Goal: Task Accomplishment & Management: Manage account settings

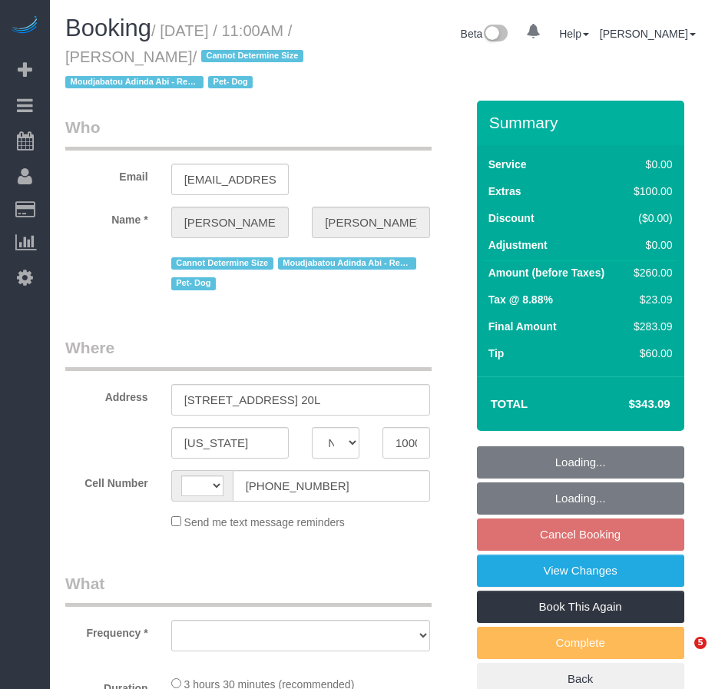
select select "NY"
select select "string:[GEOGRAPHIC_DATA]"
select select "string:stripe-pm_1PG09l4VGloSiKo7bBuirUNc"
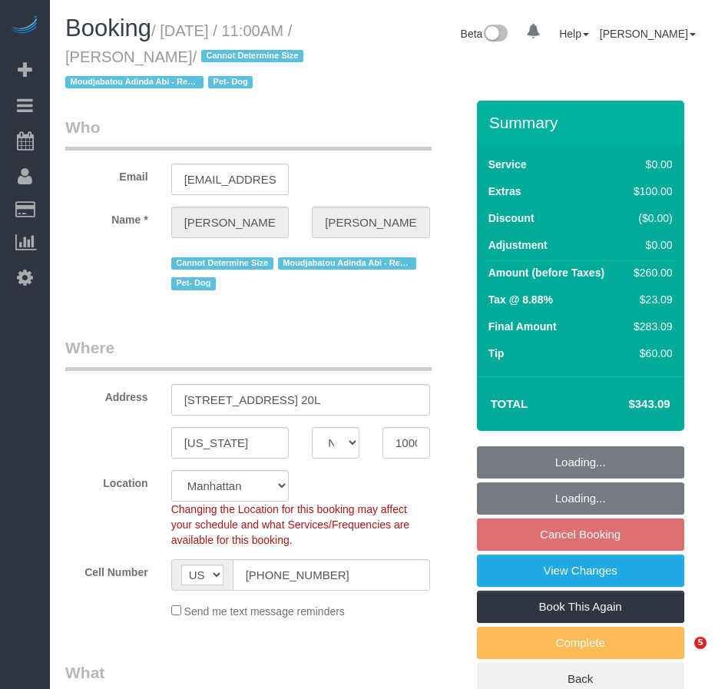
select select "object:1465"
select select "spot3"
select select "1"
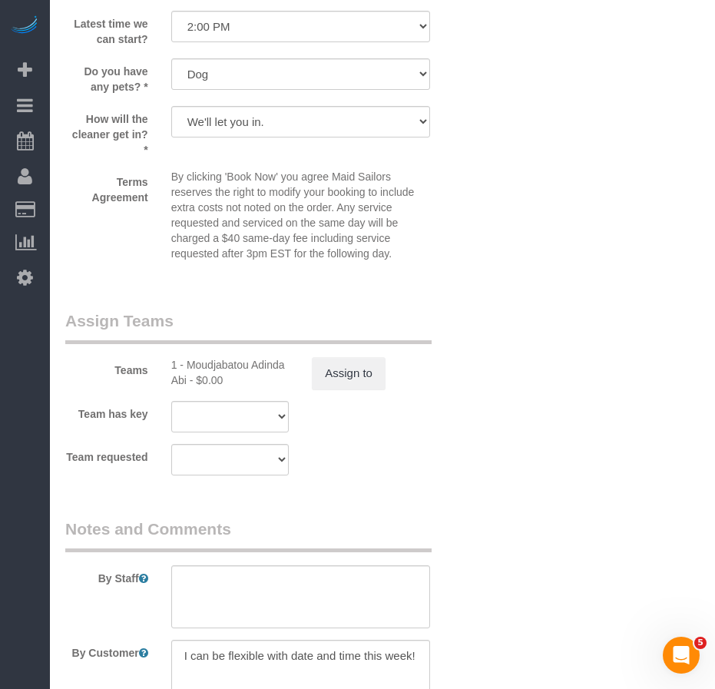
scroll to position [1779, 0]
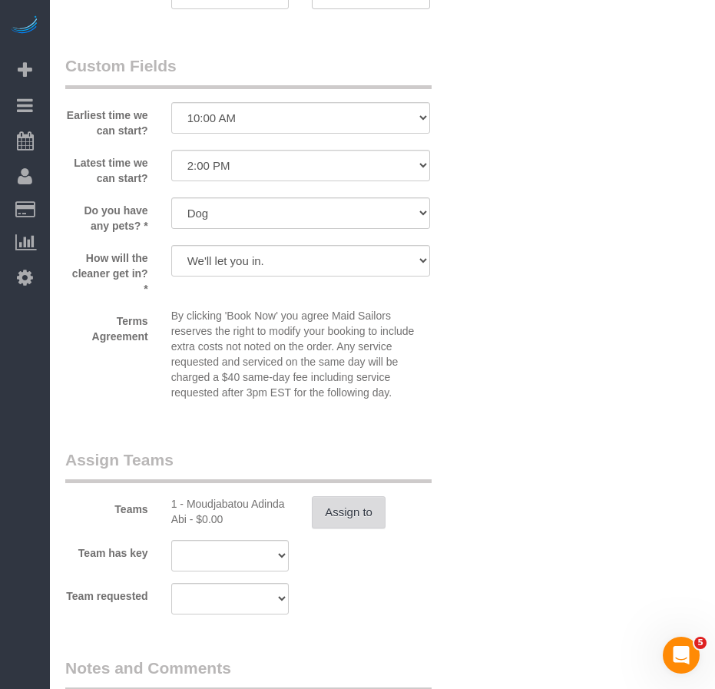
click at [359, 528] on button "Assign to" at bounding box center [349, 512] width 74 height 32
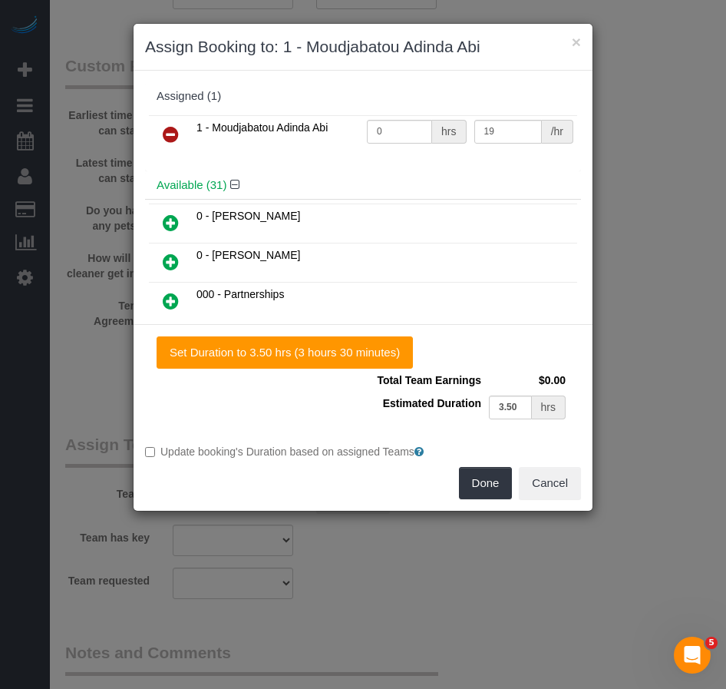
click at [170, 136] on icon at bounding box center [171, 134] width 16 height 18
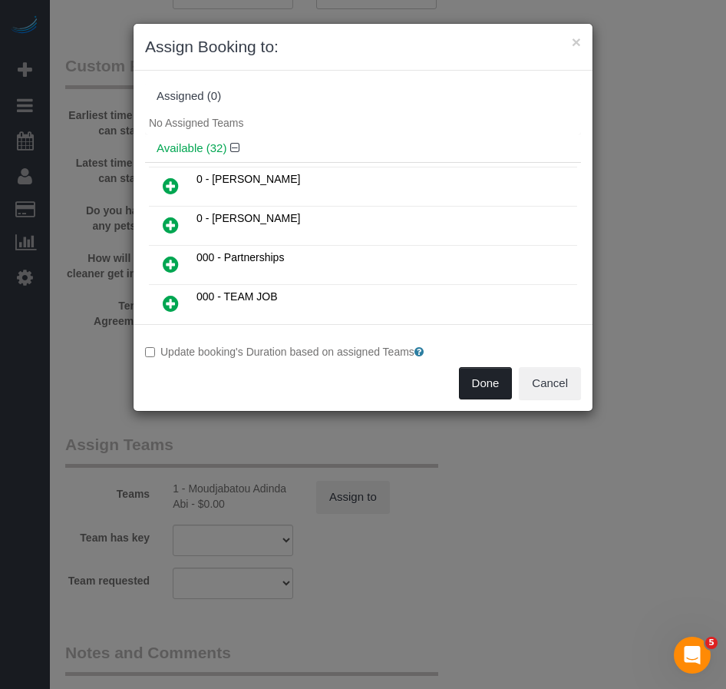
click at [481, 385] on button "Done" at bounding box center [486, 383] width 54 height 32
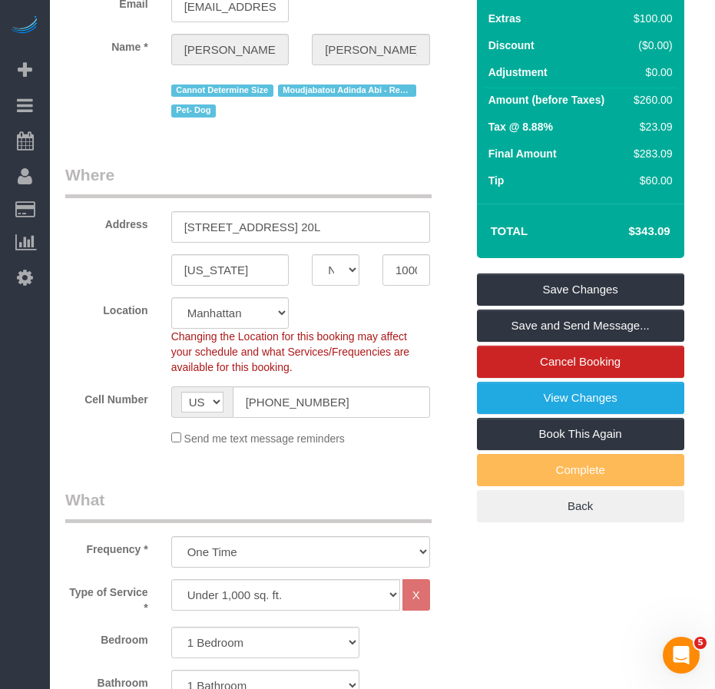
scroll to position [167, 0]
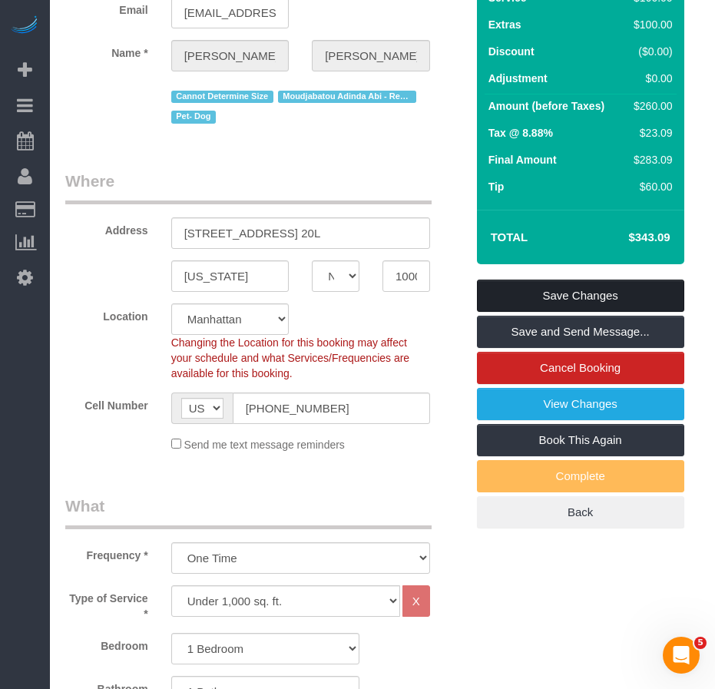
click at [533, 312] on link "Save Changes" at bounding box center [580, 295] width 207 height 32
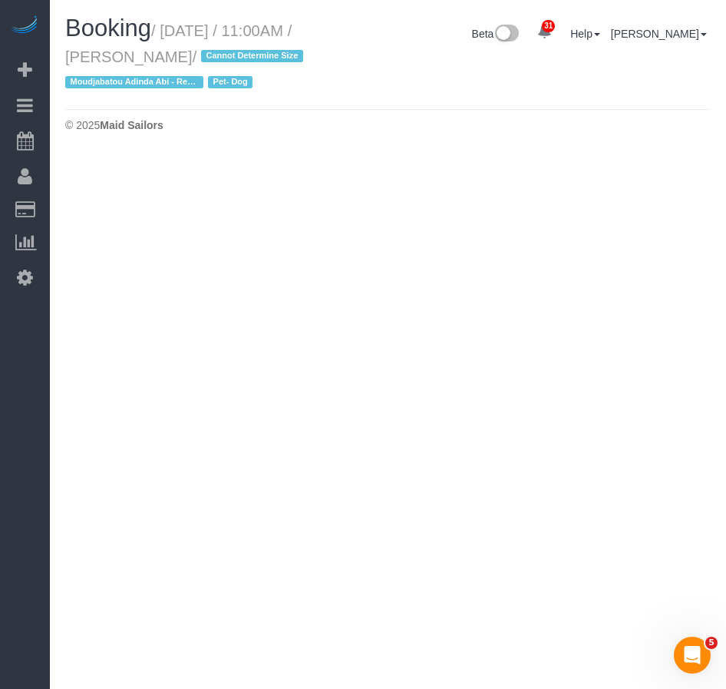
select select "NY"
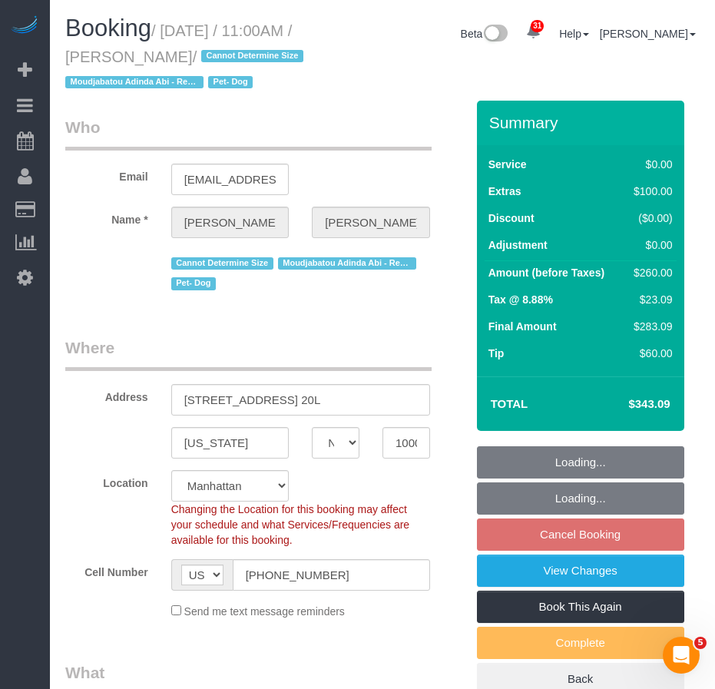
select select "string:stripe-pm_1PG09l4VGloSiKo7bBuirUNc"
select select "number:58"
select select "number:74"
select select "number:13"
select select "number:5"
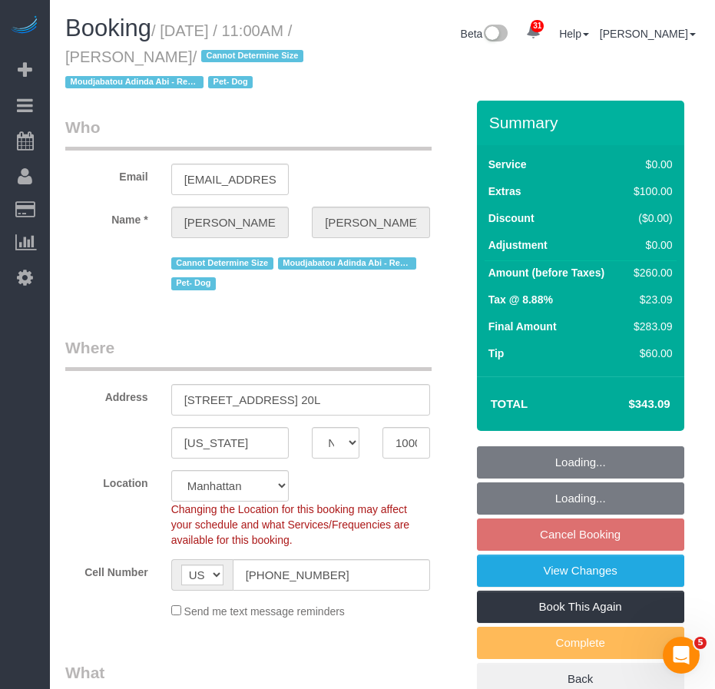
select select "object:3848"
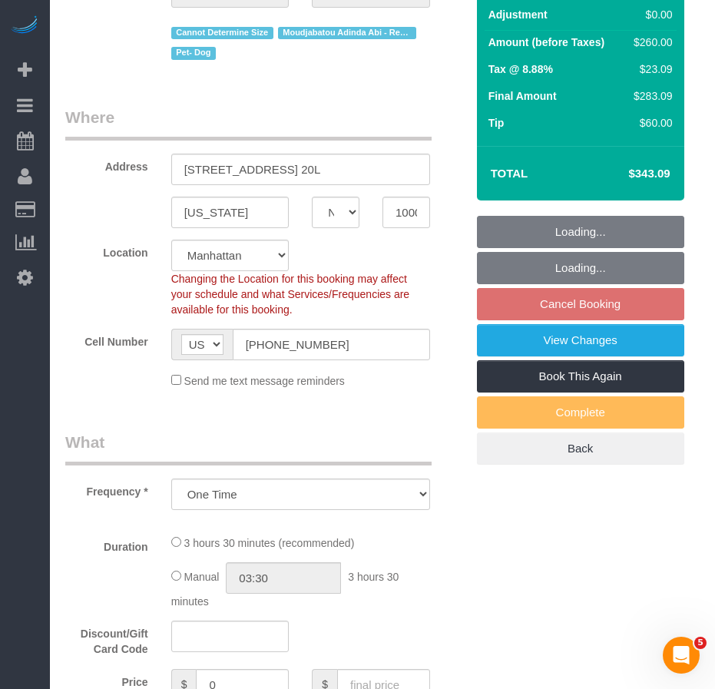
select select "1"
select select "spot59"
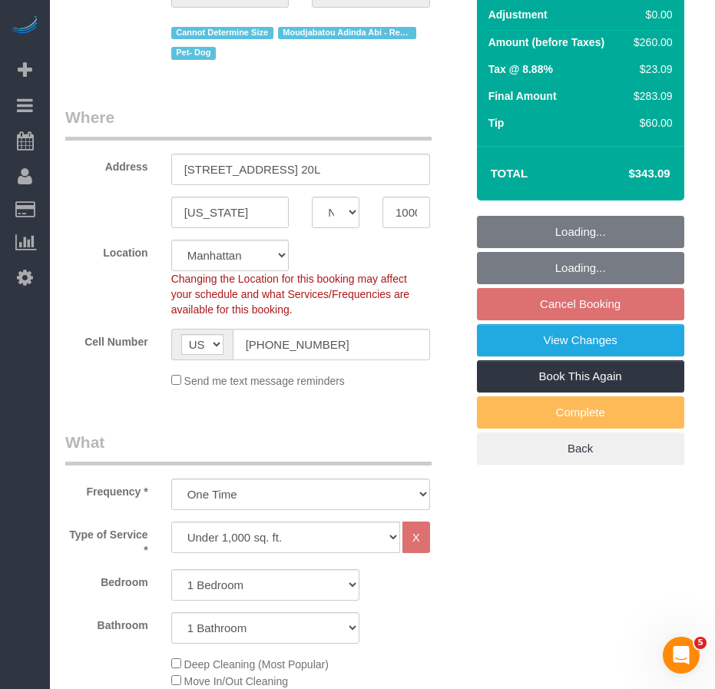
select select "object:3960"
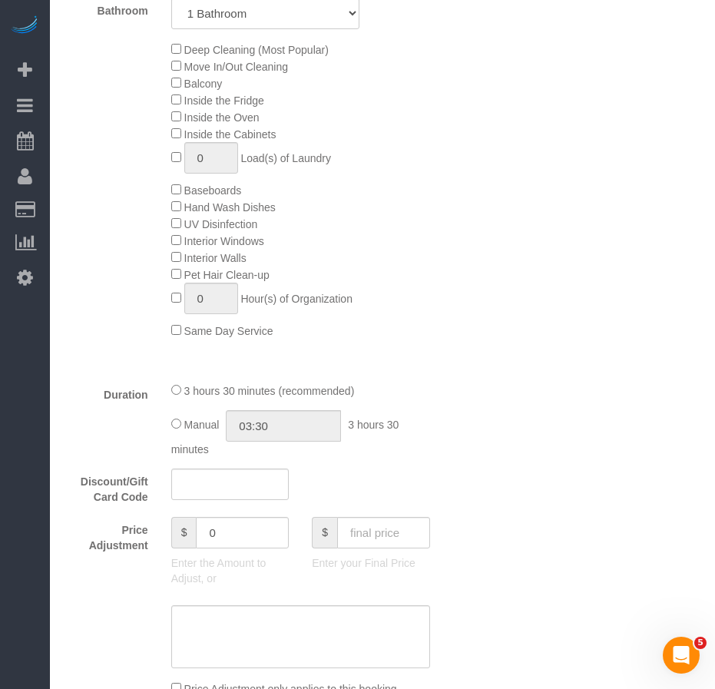
select select "1"
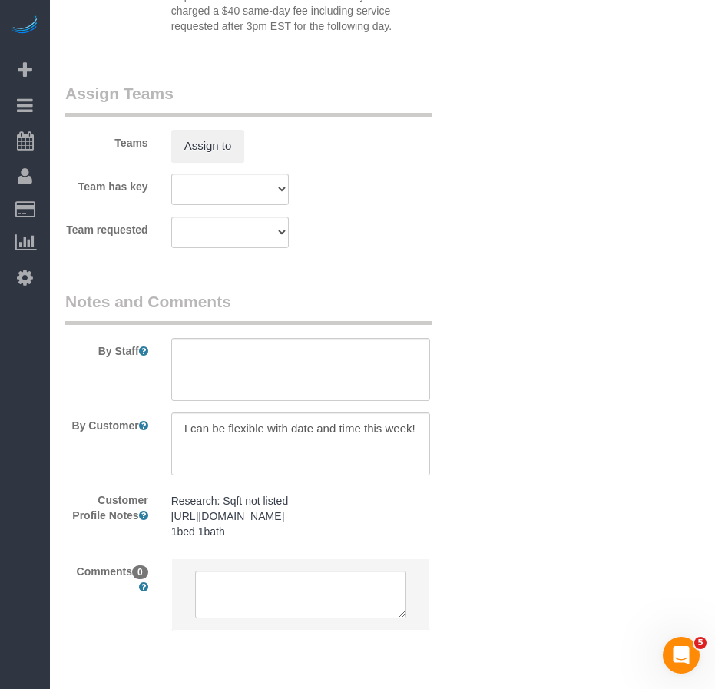
scroll to position [2240, 0]
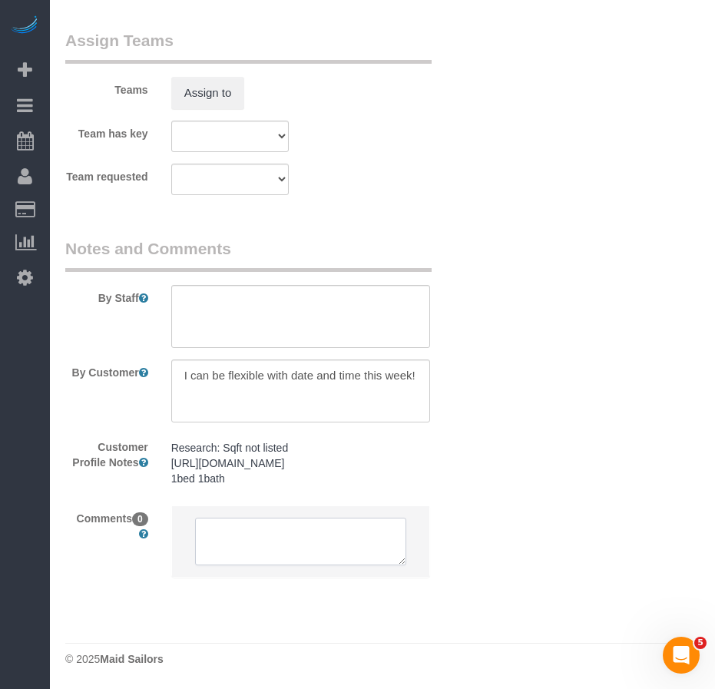
click at [255, 544] on textarea at bounding box center [300, 542] width 211 height 48
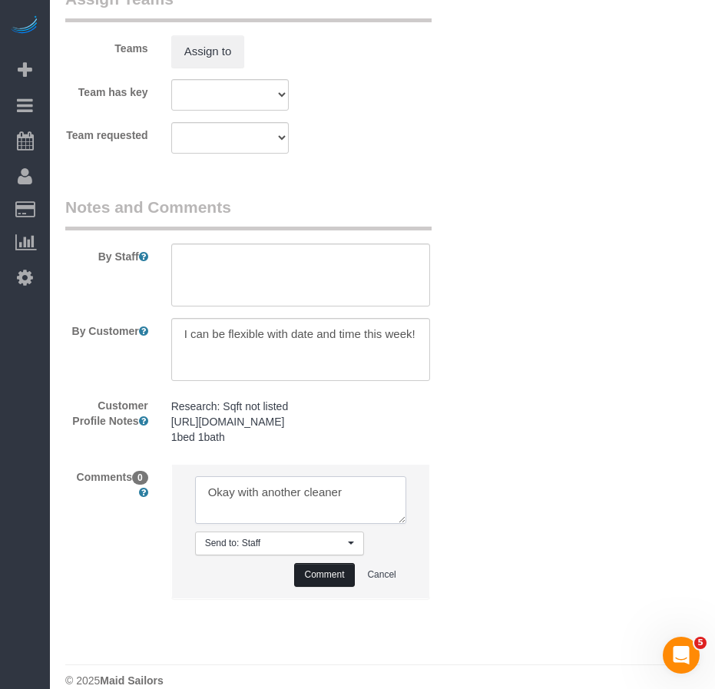
type textarea "Okay with another cleaner"
click at [313, 587] on button "Comment" at bounding box center [324, 575] width 60 height 24
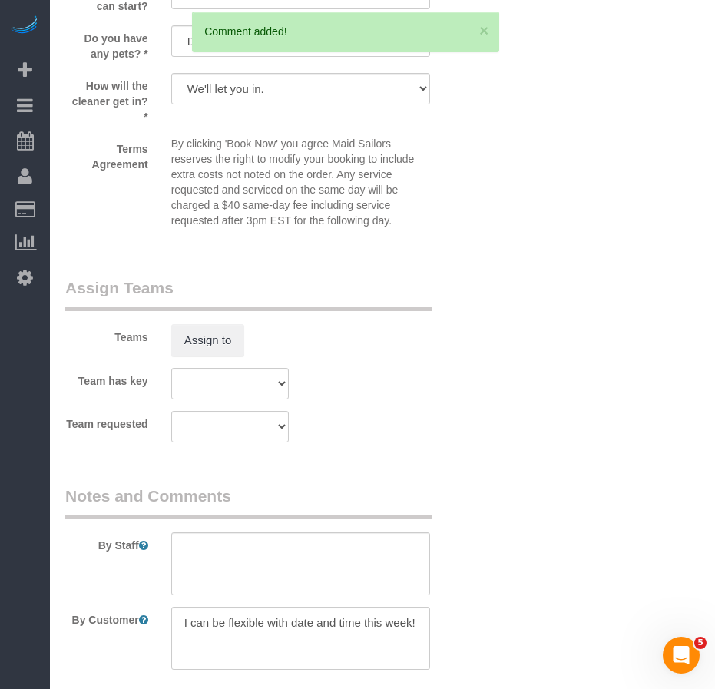
scroll to position [1856, 0]
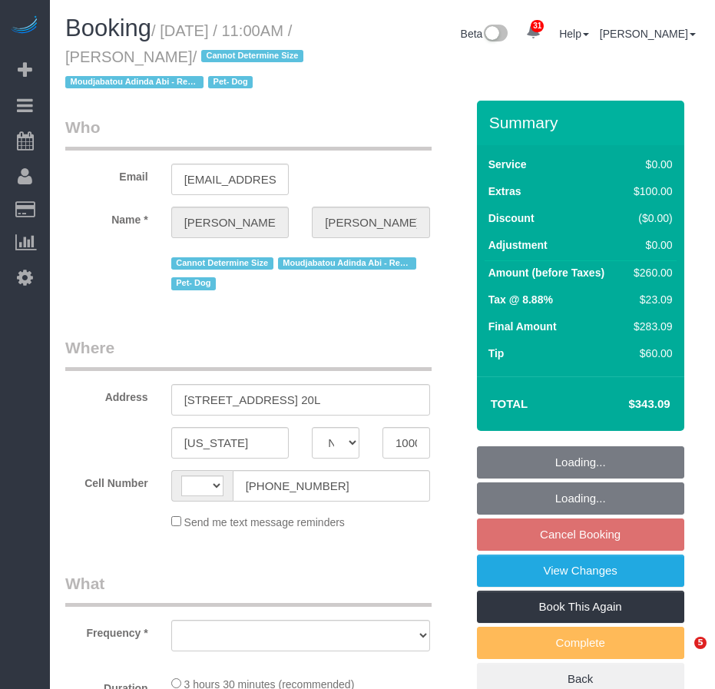
select select "NY"
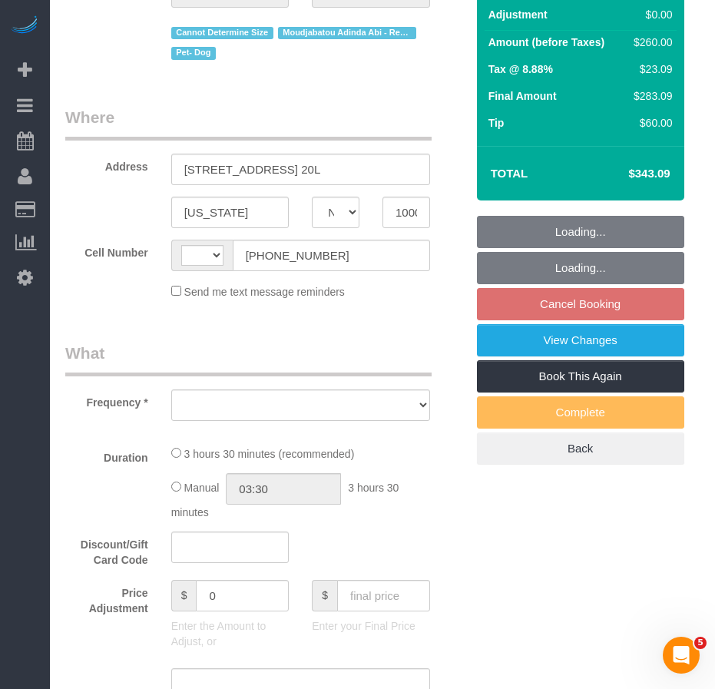
select select "string:stripe-pm_1PG09l4VGloSiKo7bBuirUNc"
select select "number:58"
select select "number:74"
select select "number:13"
select select "number:5"
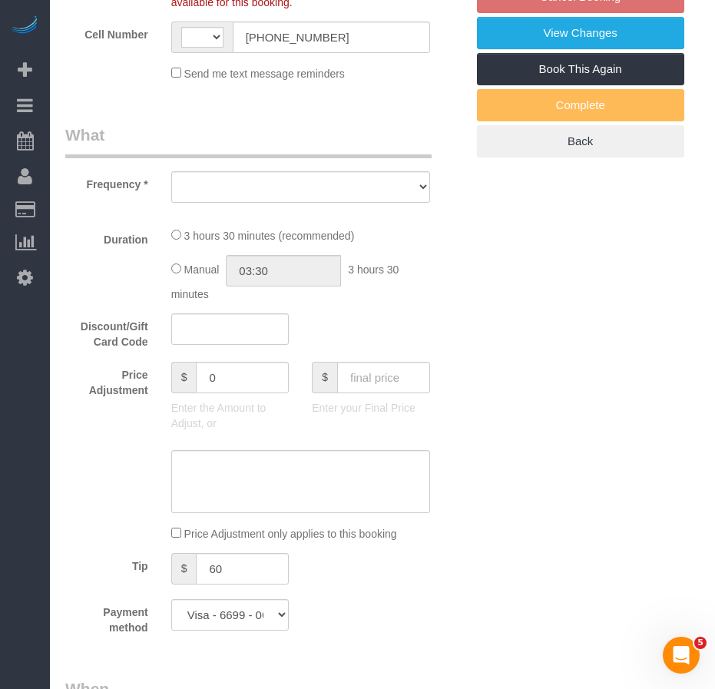
select select "string:[GEOGRAPHIC_DATA]"
select select "1"
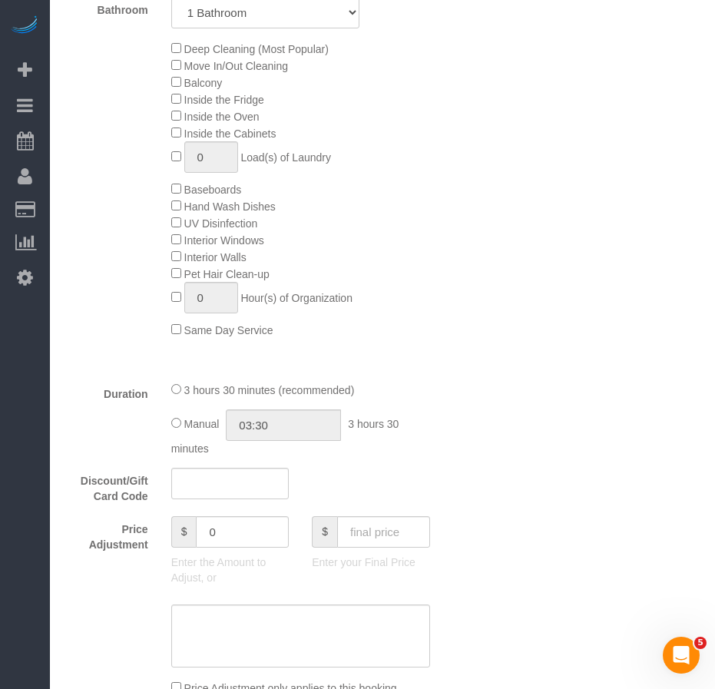
select select "object:1088"
select select "spot3"
select select "1"
select select "object:1514"
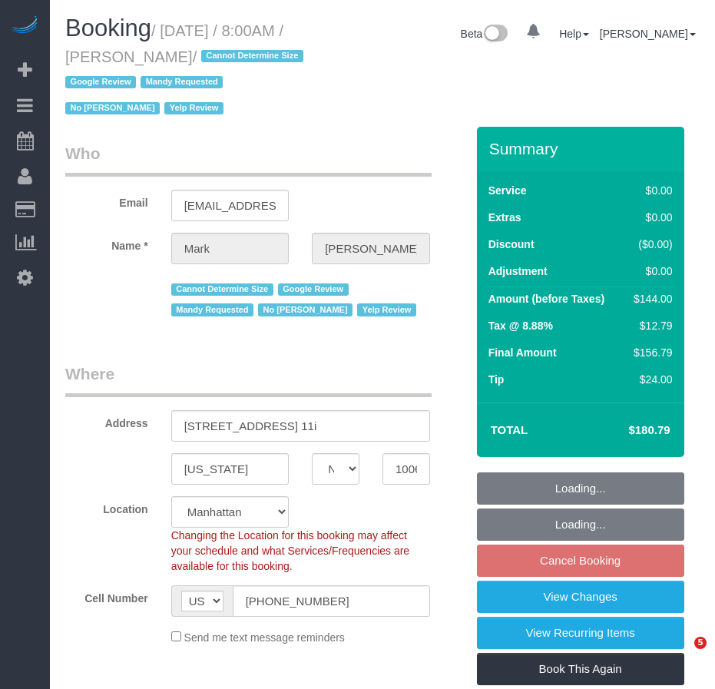
select select "NY"
select select "number:57"
select select "number:73"
select select "number:15"
select select "number:6"
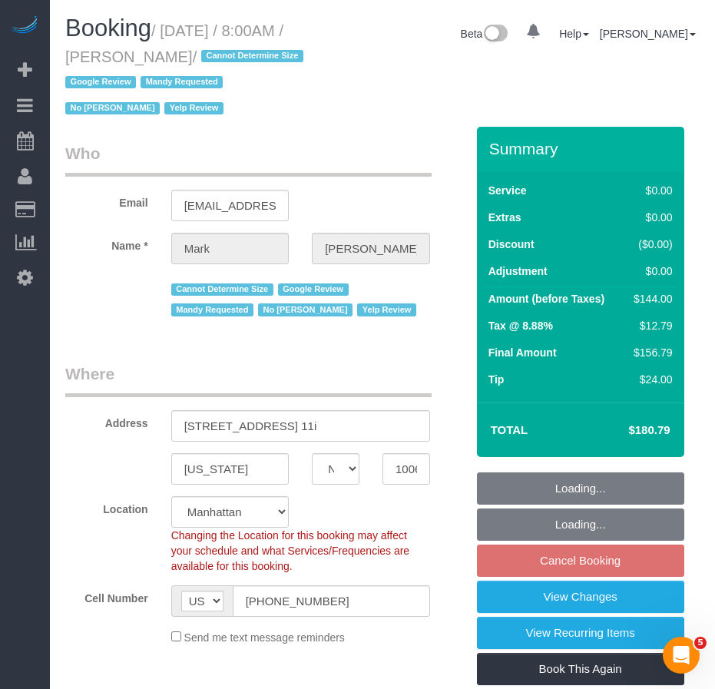
select select "object:980"
select select "string:stripe-pm_1NrOAx4VGloSiKo7wj9JgzF0"
select select "spot1"
select select "1"
select select "object:1514"
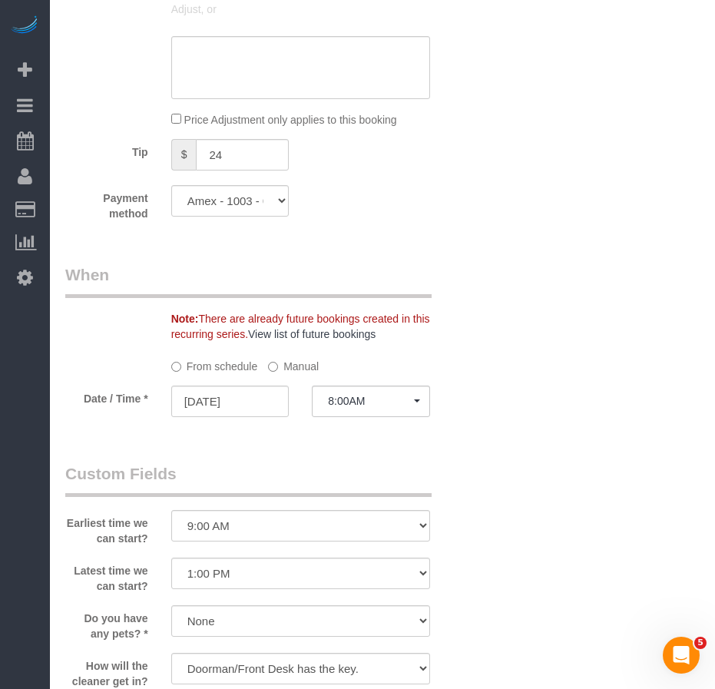
scroll to position [1305, 0]
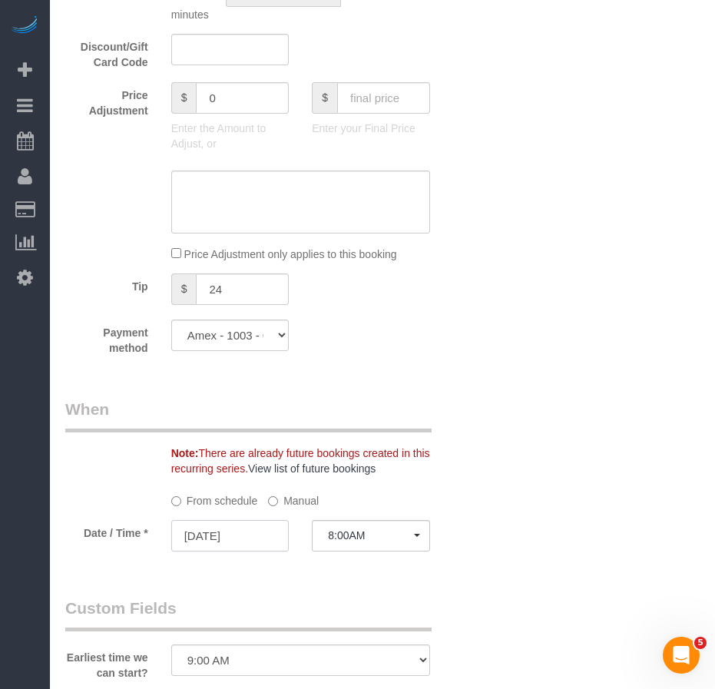
click at [252, 551] on input "10/07/2025" at bounding box center [230, 535] width 118 height 31
click at [213, 305] on input "24" at bounding box center [242, 288] width 93 height 31
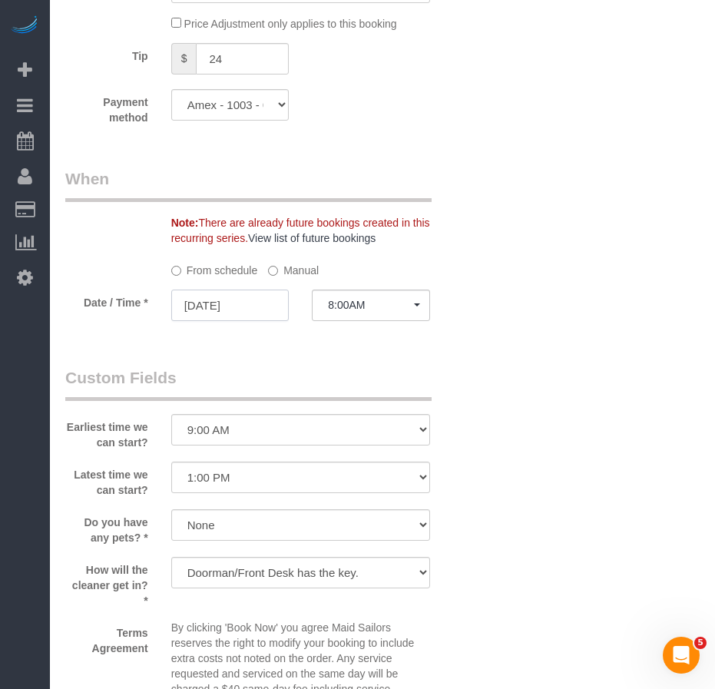
click at [211, 321] on input "10/07/2025" at bounding box center [230, 304] width 118 height 31
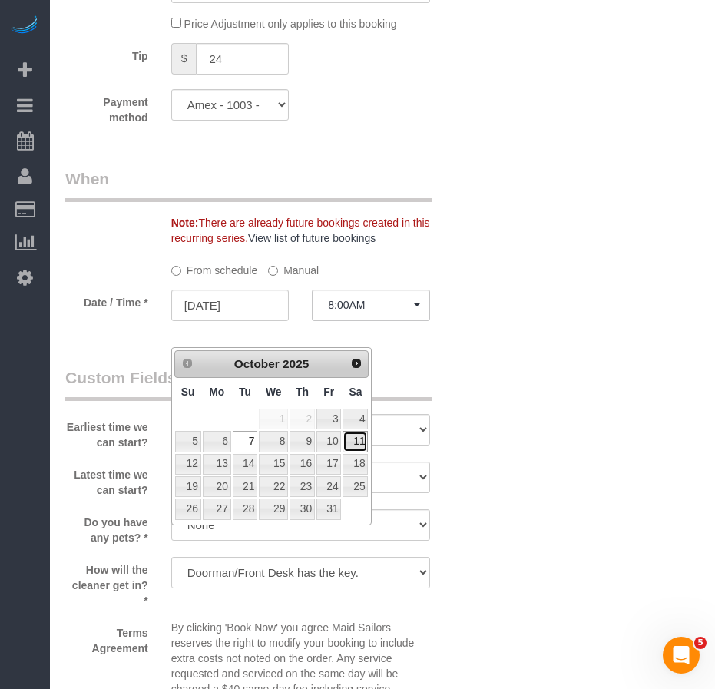
click at [354, 442] on link "11" at bounding box center [354, 441] width 25 height 21
type input "10/11/2025"
select select "spot48"
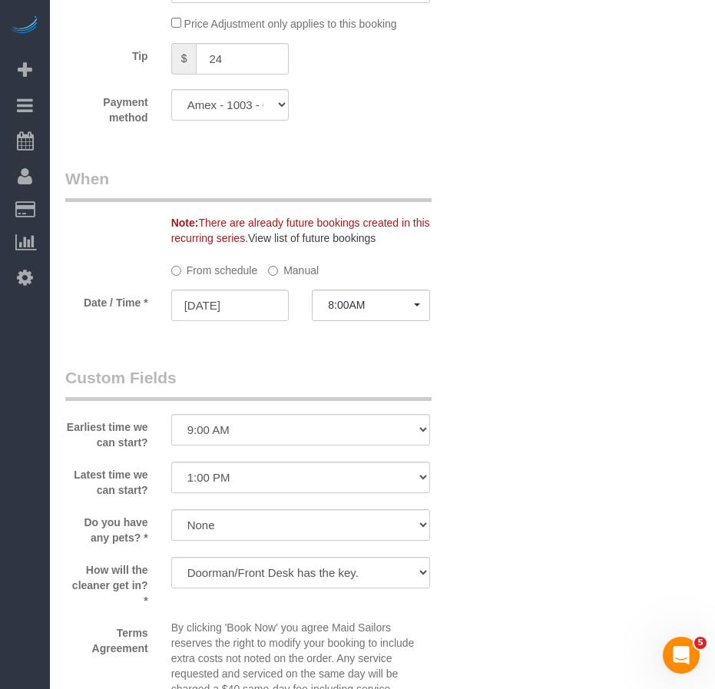
click at [477, 399] on div "Who Email markgeyer@gmail.com Name * Mark Geyer Cannot Determine Size Google Re…" at bounding box center [382, 1] width 634 height 2821
click at [524, 426] on div "Who Email markgeyer@gmail.com Name * Mark Geyer Cannot Determine Size Google Re…" at bounding box center [382, 1] width 634 height 2821
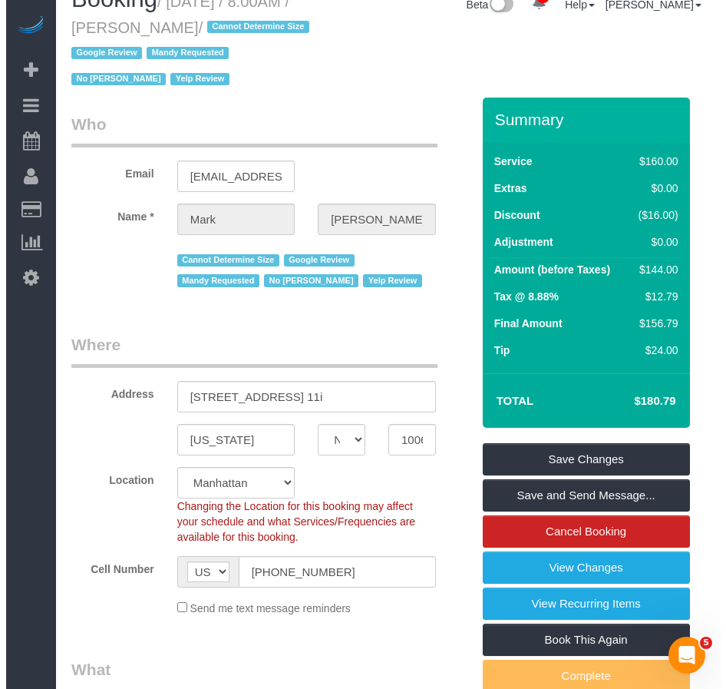
scroll to position [0, 0]
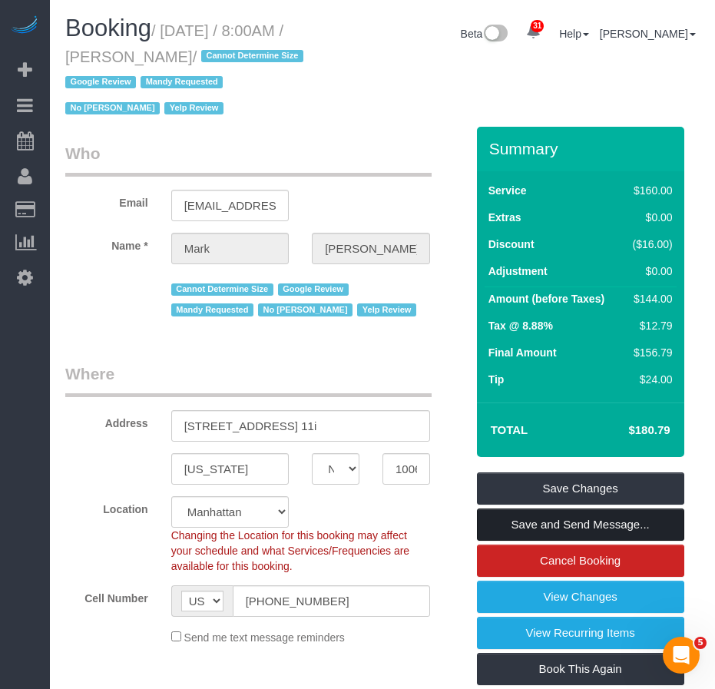
drag, startPoint x: 514, startPoint y: 549, endPoint x: 305, endPoint y: 430, distance: 241.1
click at [514, 541] on link "Save and Send Message..." at bounding box center [580, 524] width 207 height 32
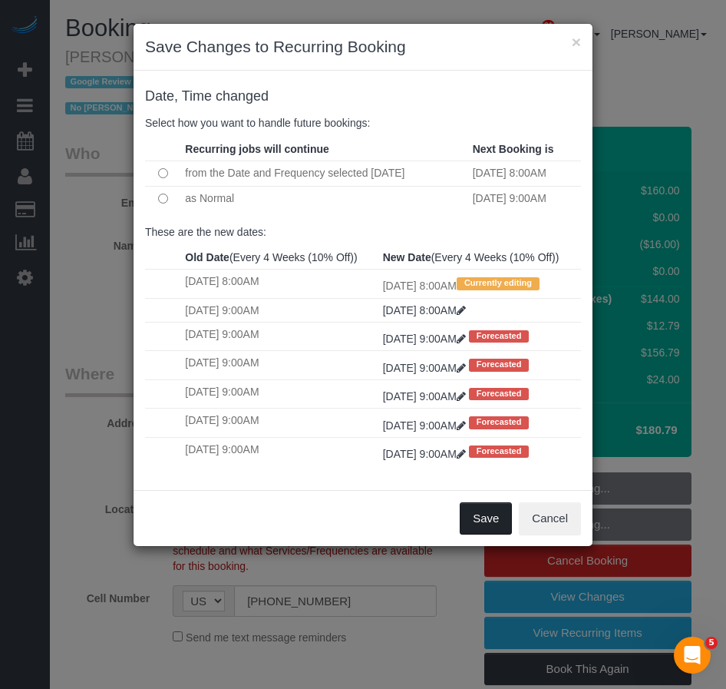
click at [485, 534] on button "Save" at bounding box center [486, 518] width 52 height 32
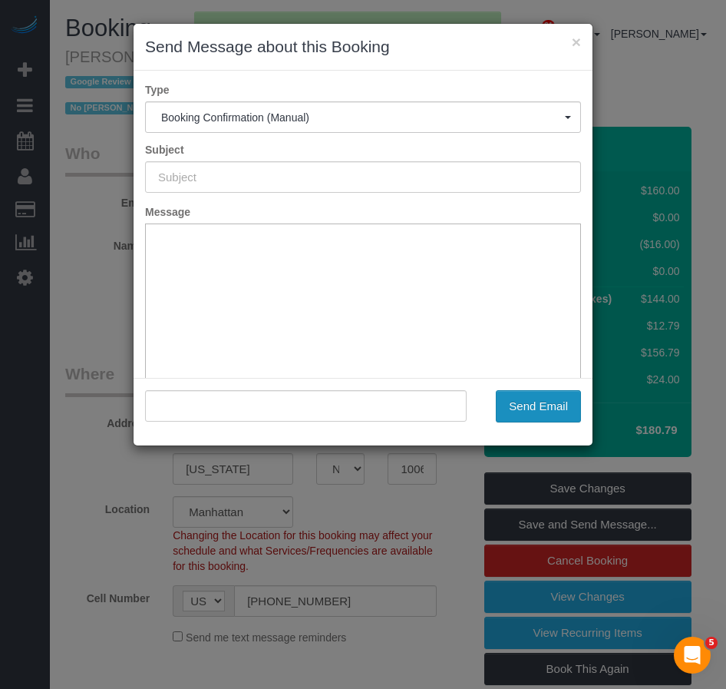
type input "Cleaning Confirmed for 10/11/2025 at 8:00am"
type input ""Mark Geyer" <markgeyer@gmail.com>"
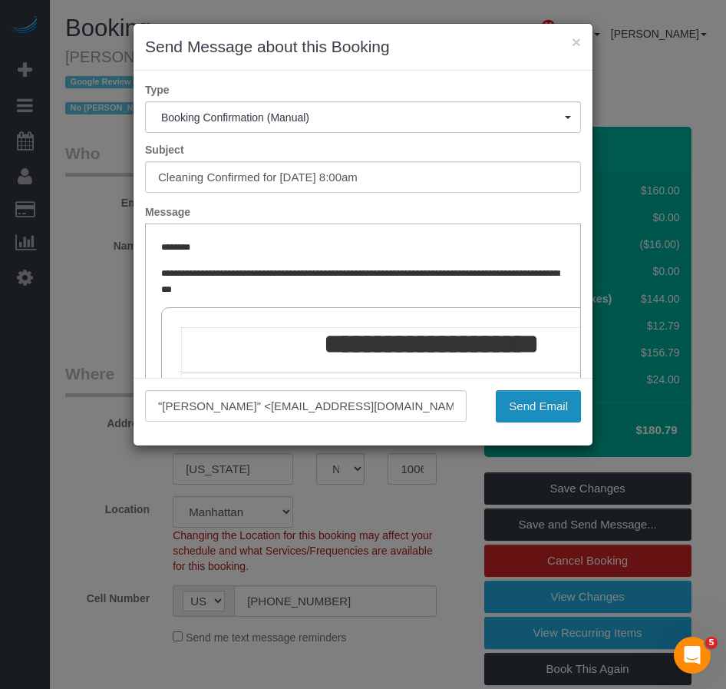
click at [528, 411] on button "Send Email" at bounding box center [538, 406] width 85 height 32
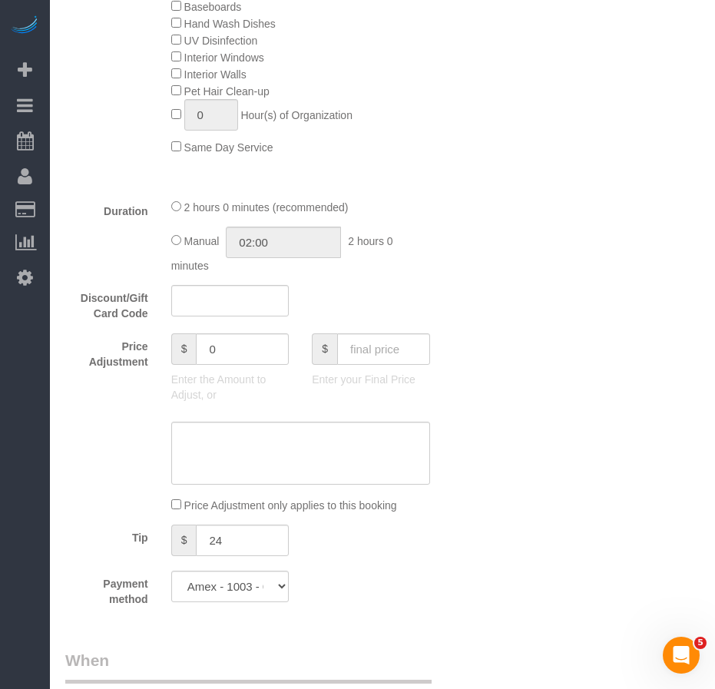
scroll to position [998, 0]
